Goal: Task Accomplishment & Management: Manage account settings

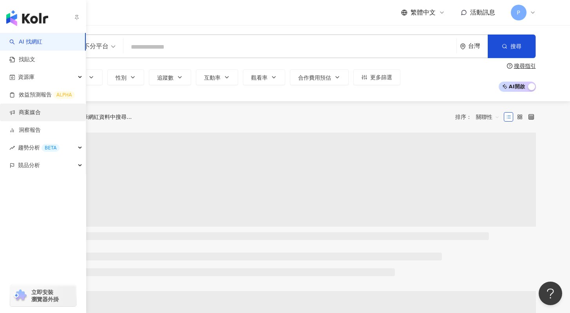
click at [21, 110] on link "商案媒合" at bounding box center [24, 113] width 31 height 8
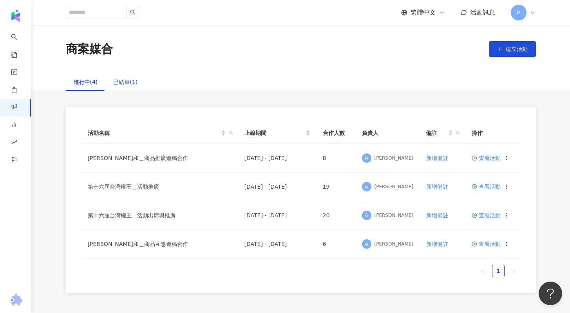
click at [127, 80] on div "已結束(1)" at bounding box center [125, 82] width 24 height 9
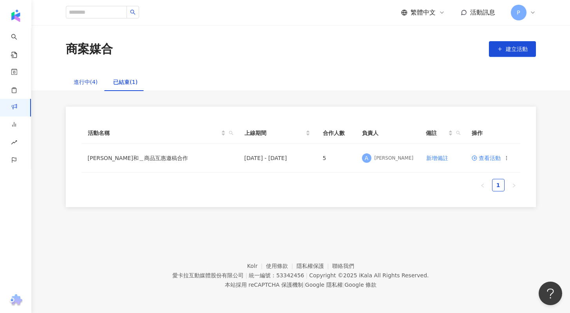
click at [84, 84] on div "進行中(4)" at bounding box center [86, 82] width 24 height 9
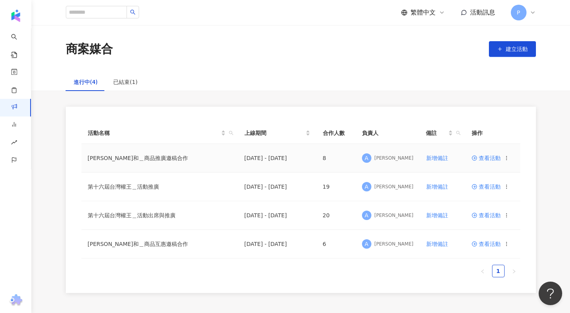
click at [485, 157] on span "查看活動" at bounding box center [486, 157] width 29 height 5
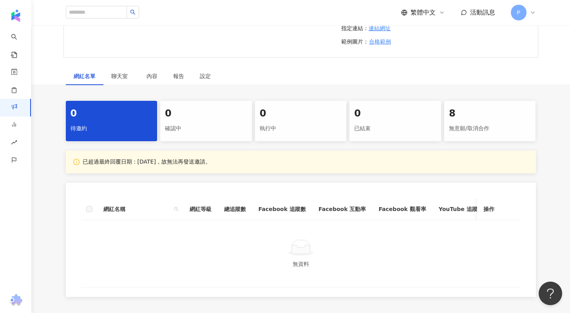
scroll to position [145, 0]
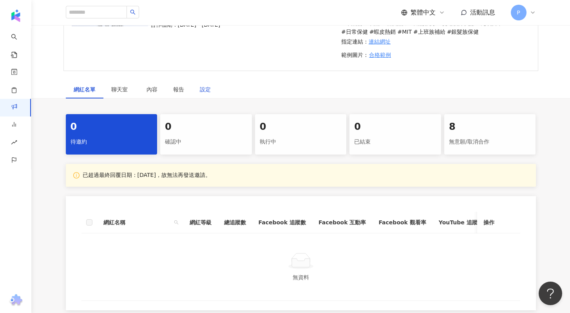
click at [205, 91] on div "設定" at bounding box center [205, 89] width 11 height 9
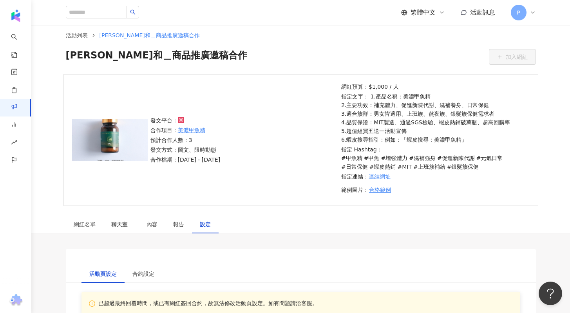
scroll to position [3, 0]
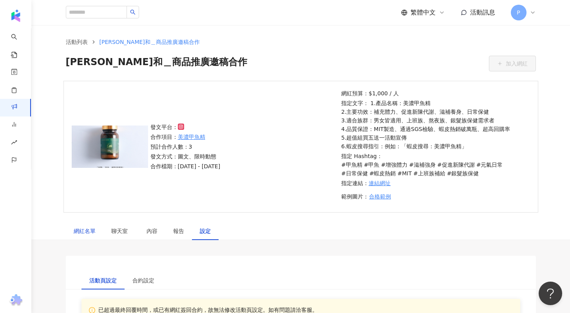
click at [87, 230] on div "網紅名單" at bounding box center [85, 231] width 22 height 9
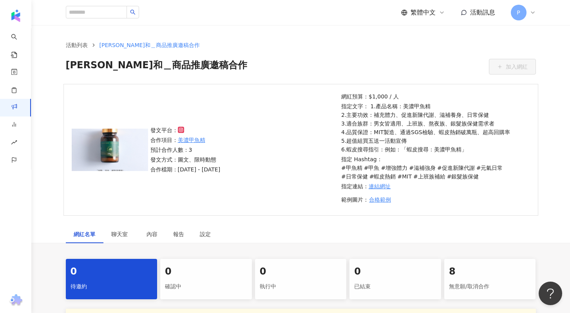
click at [187, 212] on div "發文平台： 合作項目： 美濃甲魚精 預計合作人數：3 發文方式：圖文、限時動態 合作檔期：[DATE] - [DATE] 網紅預算：$1,000 / 人 指定…" at bounding box center [301, 150] width 475 height 132
click at [530, 10] on icon at bounding box center [533, 12] width 6 height 6
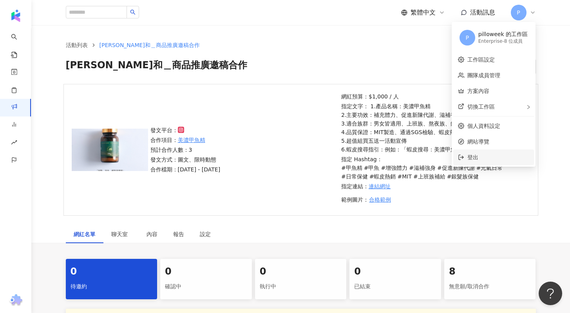
click at [466, 157] on li "登出" at bounding box center [494, 157] width 81 height 16
